Goal: Task Accomplishment & Management: Use online tool/utility

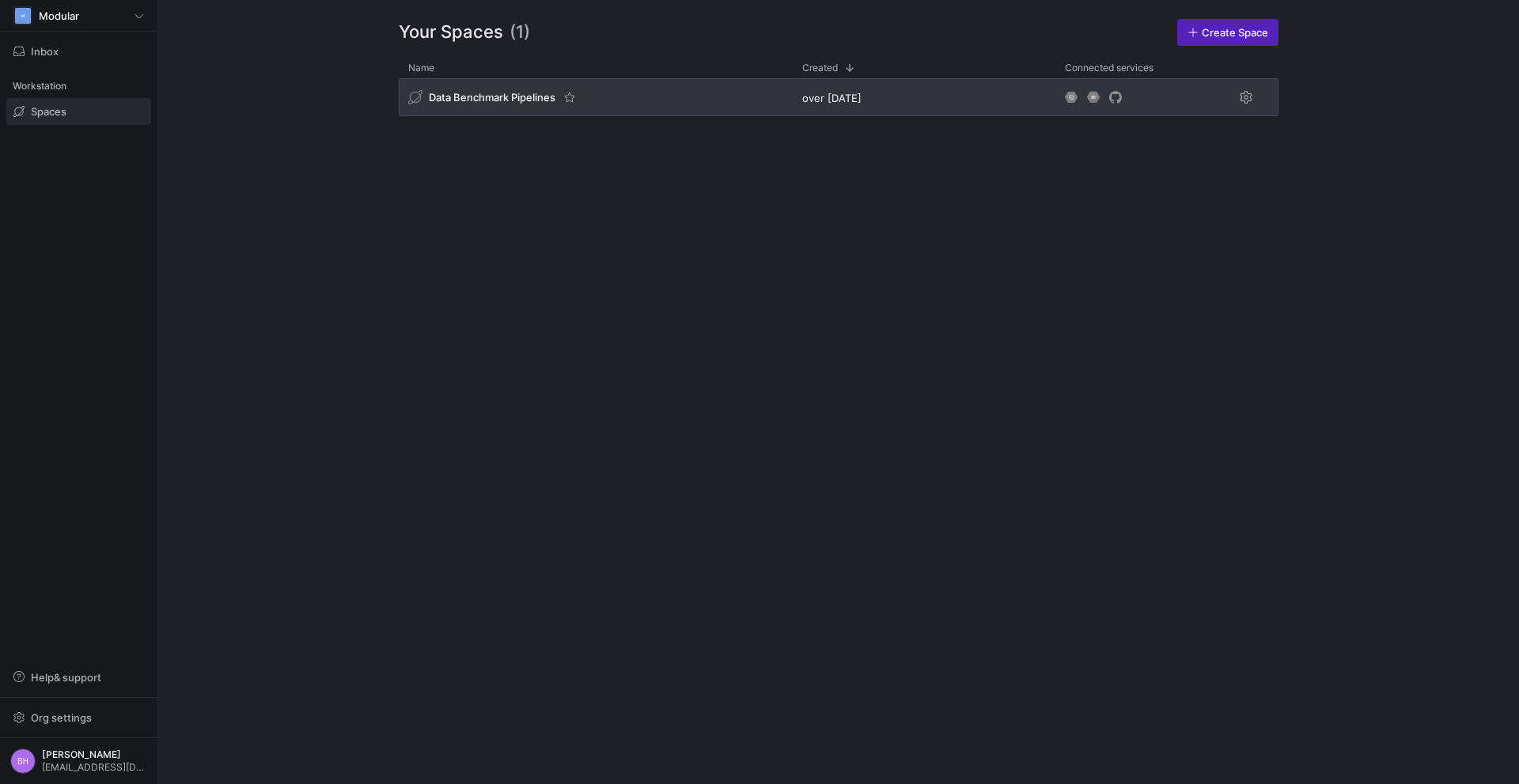
click at [506, 112] on div "Data Benchmark Pipelines" at bounding box center [595, 97] width 394 height 38
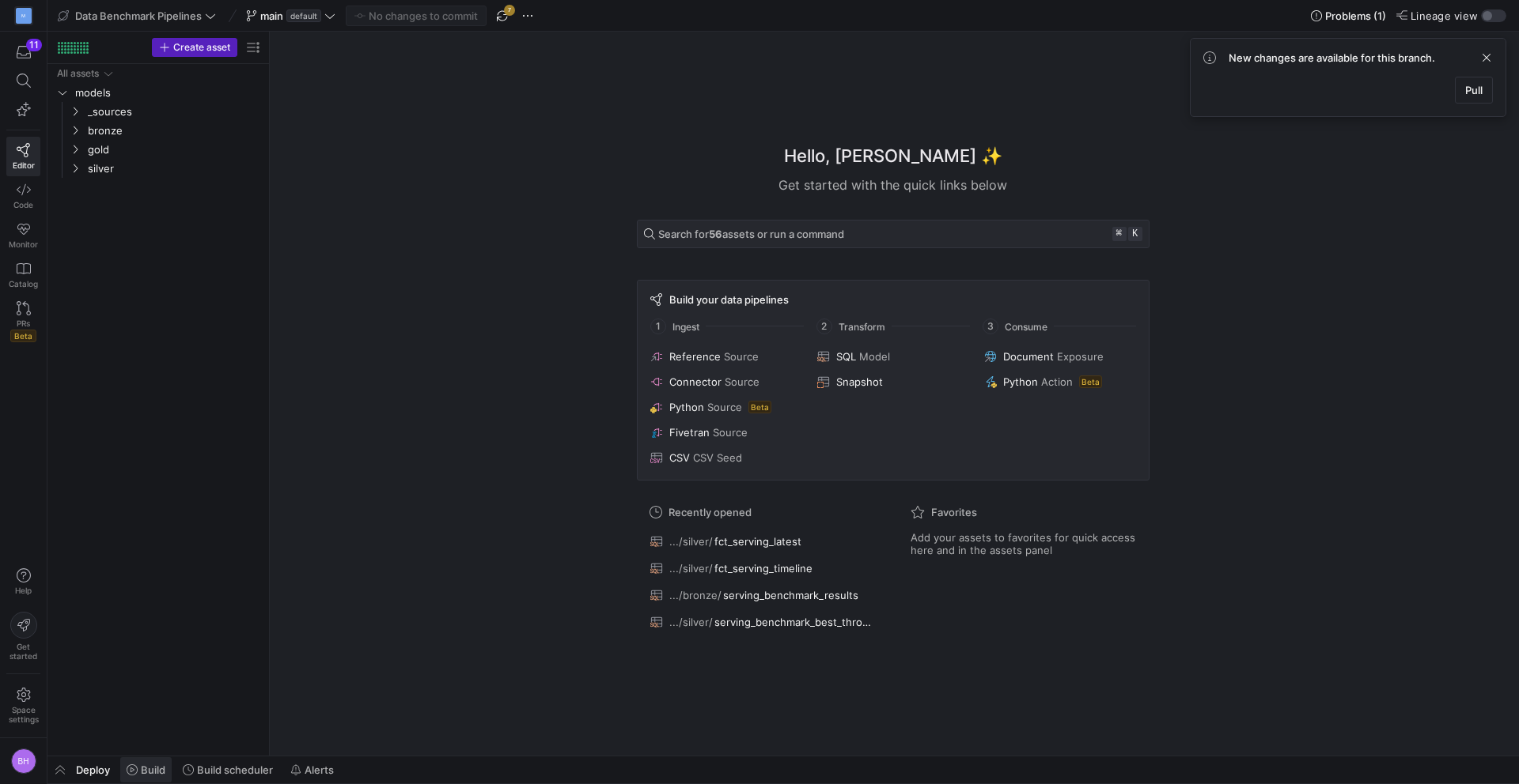
click at [162, 772] on span "Build" at bounding box center [153, 770] width 25 height 12
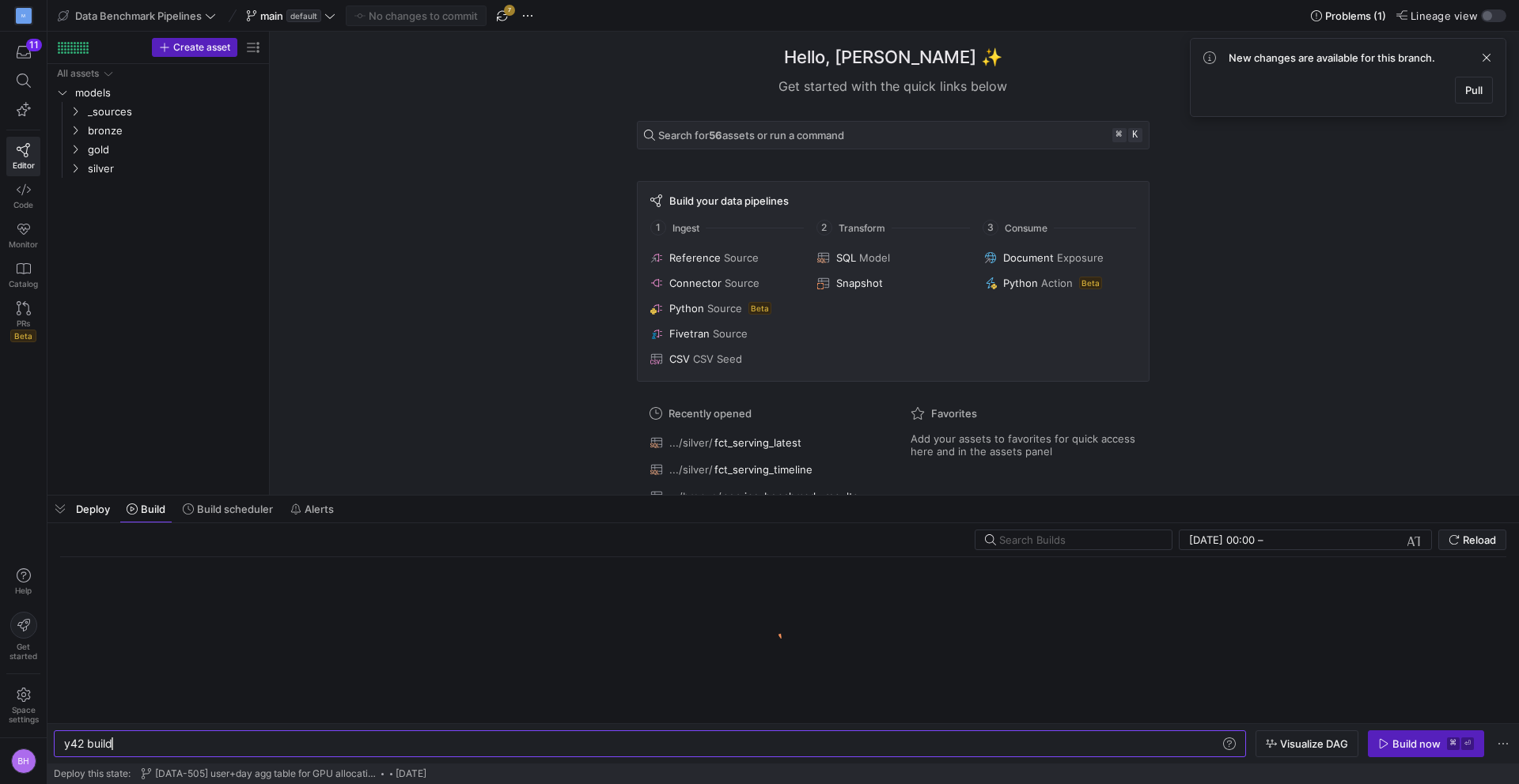
scroll to position [0, 47]
